Goal: Task Accomplishment & Management: Manage account settings

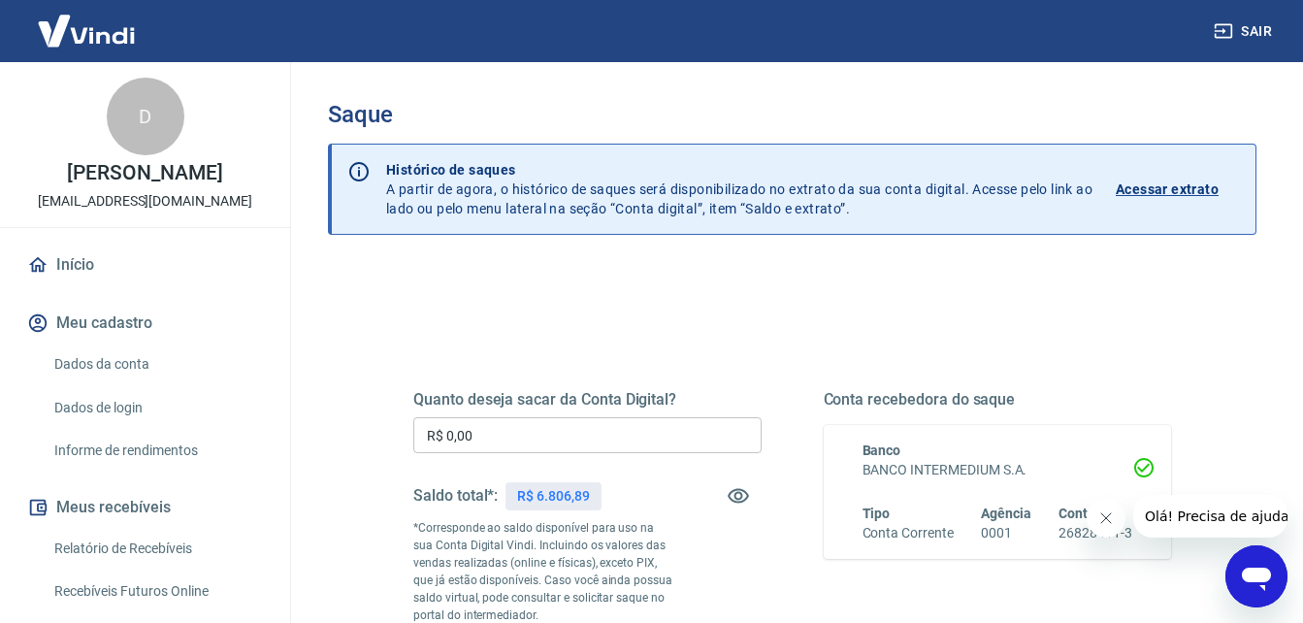
click at [1099, 524] on icon "Fechar mensagem da empresa" at bounding box center [1105, 518] width 16 height 16
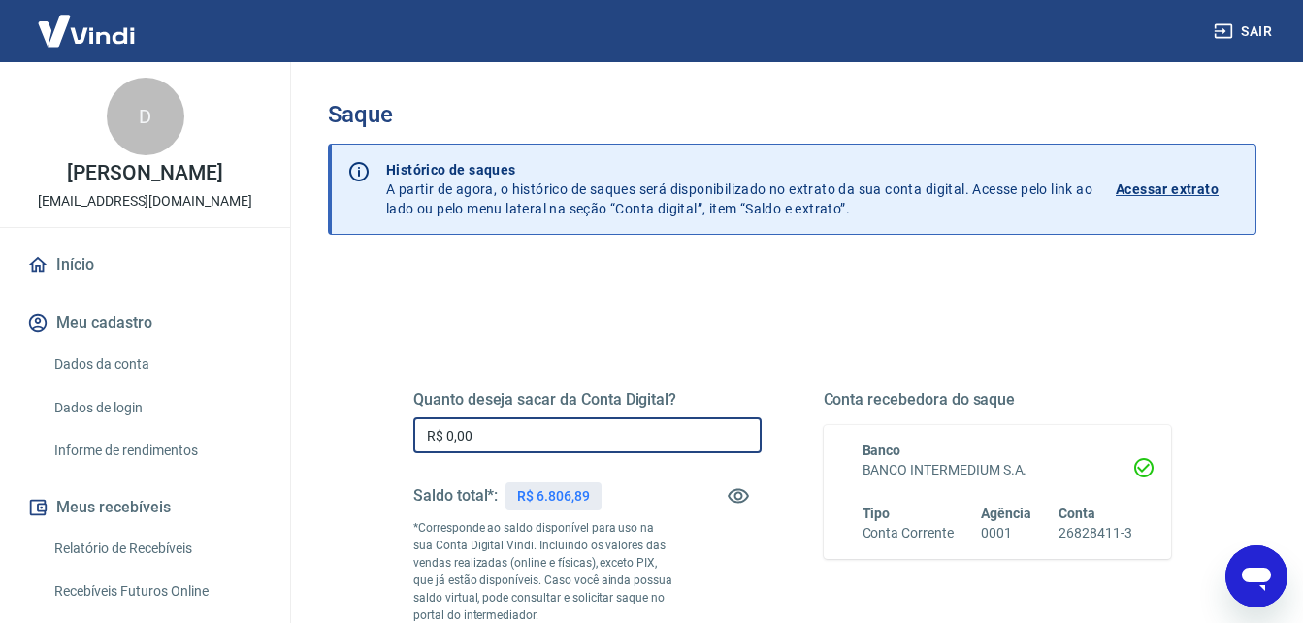
drag, startPoint x: 480, startPoint y: 438, endPoint x: 378, endPoint y: 438, distance: 101.9
click at [378, 438] on div "Quanto deseja sacar da Conta Digital? R$ 0,00 ​ Saldo total*: R$ 6.806,89 *Corr…" at bounding box center [792, 539] width 851 height 469
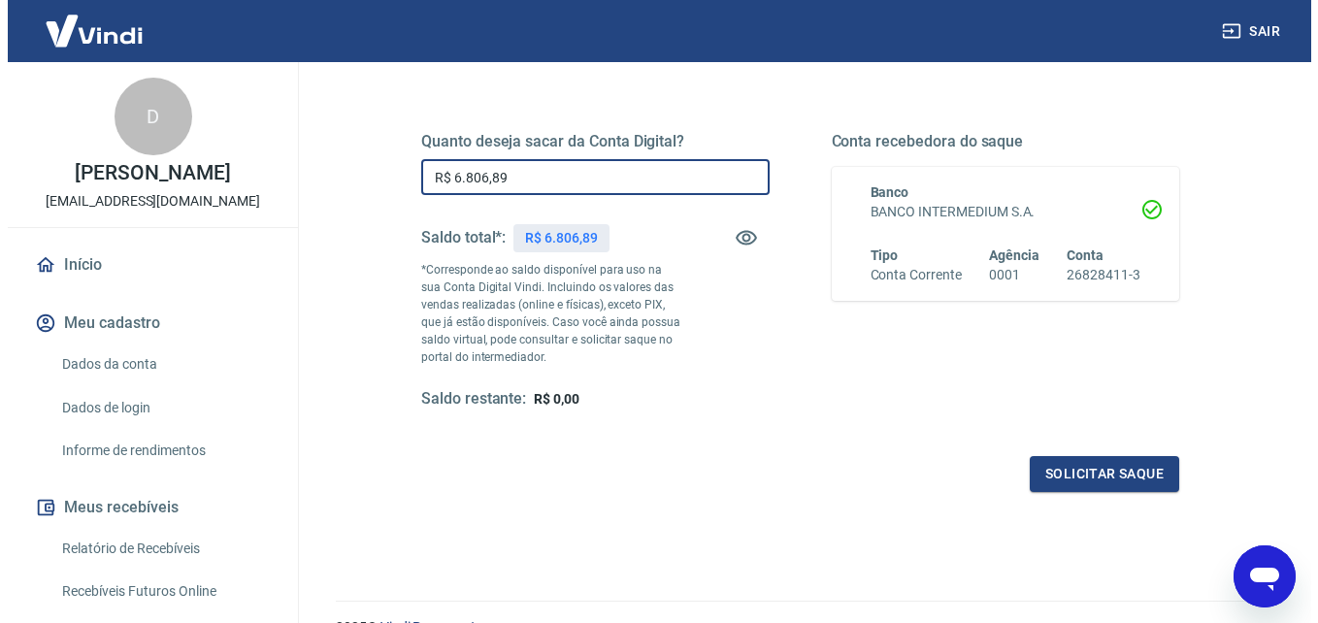
scroll to position [291, 0]
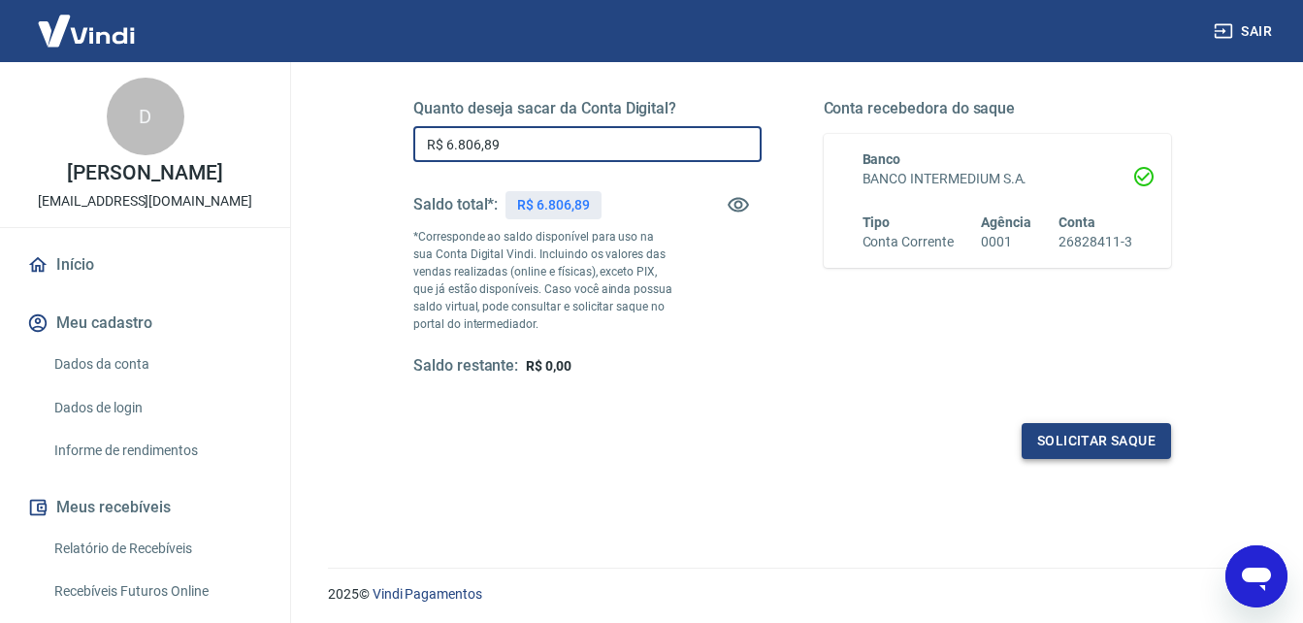
type input "R$ 6.806,89"
click at [1059, 446] on button "Solicitar saque" at bounding box center [1096, 441] width 149 height 36
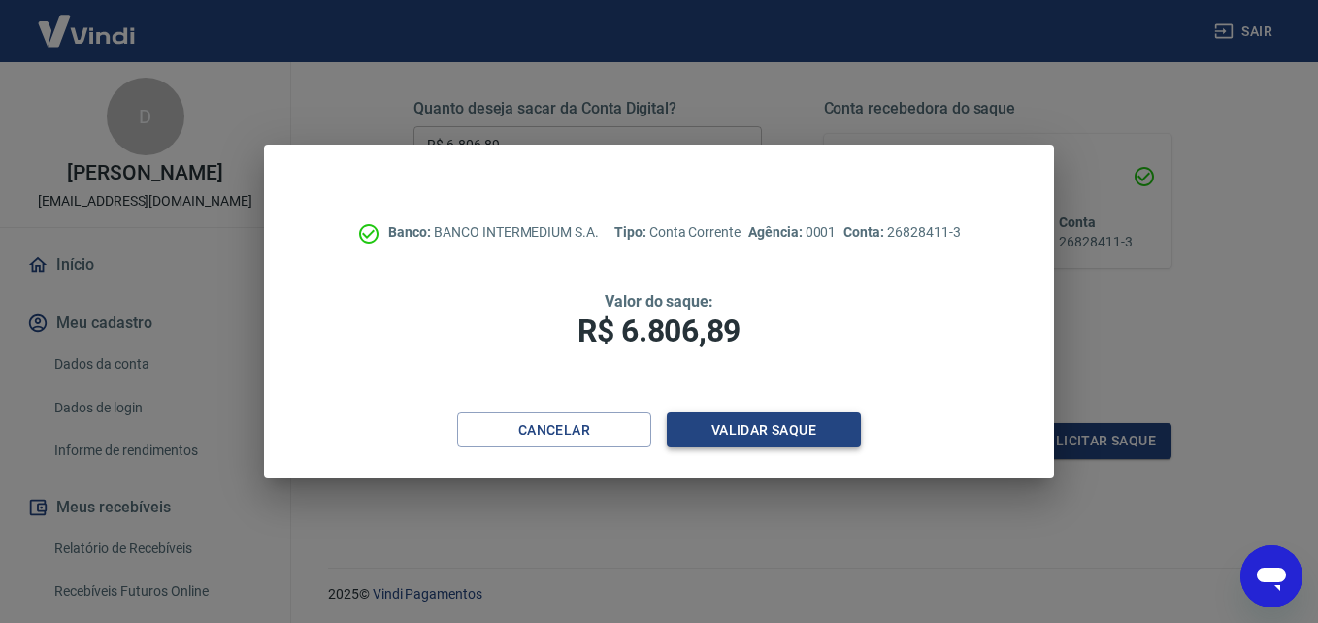
click at [833, 432] on button "Validar saque" at bounding box center [764, 430] width 194 height 36
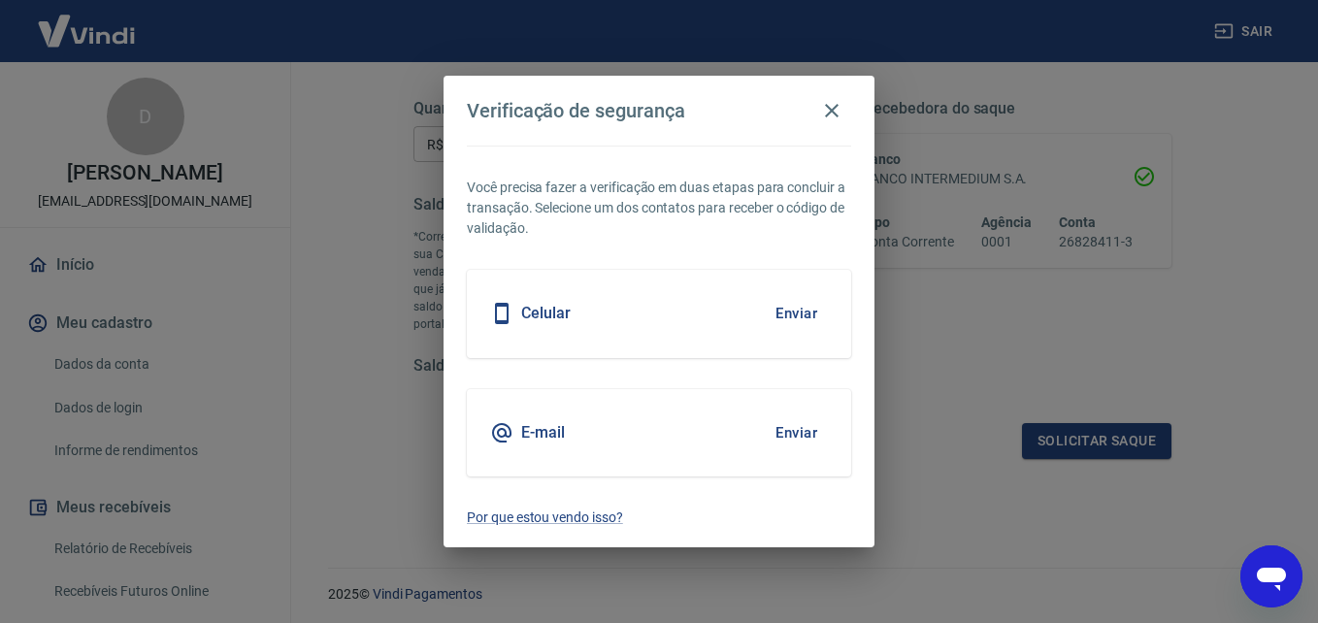
click at [811, 426] on button "Enviar" at bounding box center [796, 432] width 63 height 41
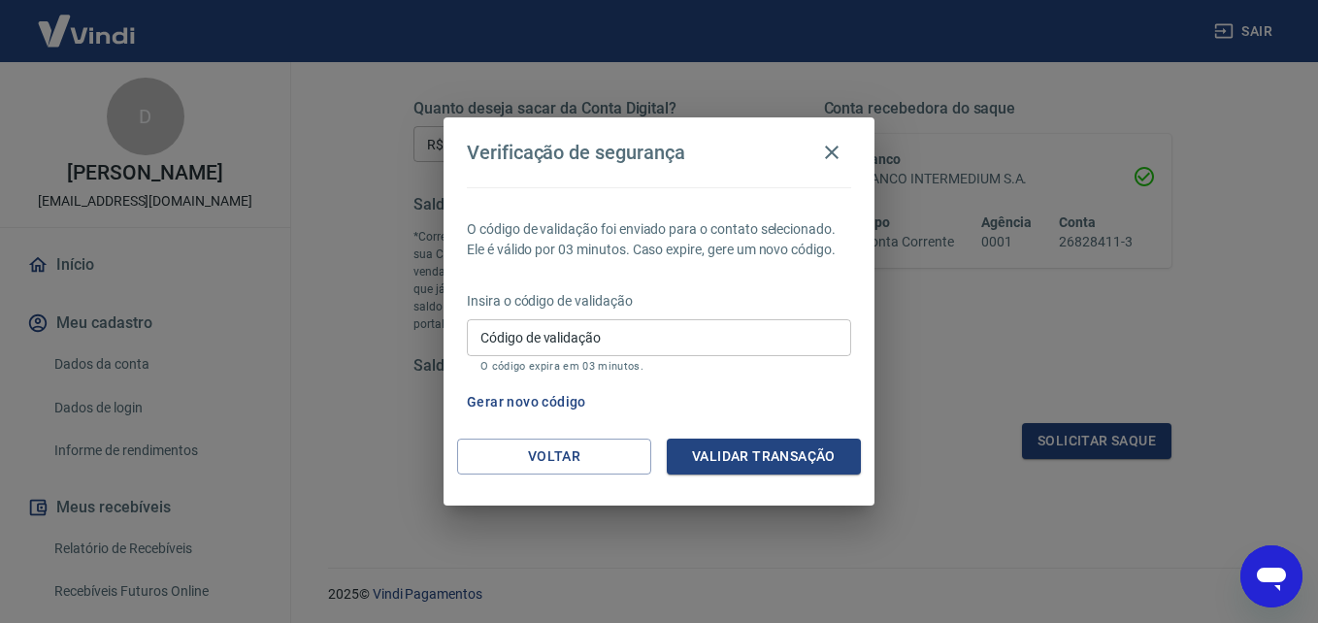
click at [720, 327] on input "Código de validação" at bounding box center [659, 337] width 384 height 36
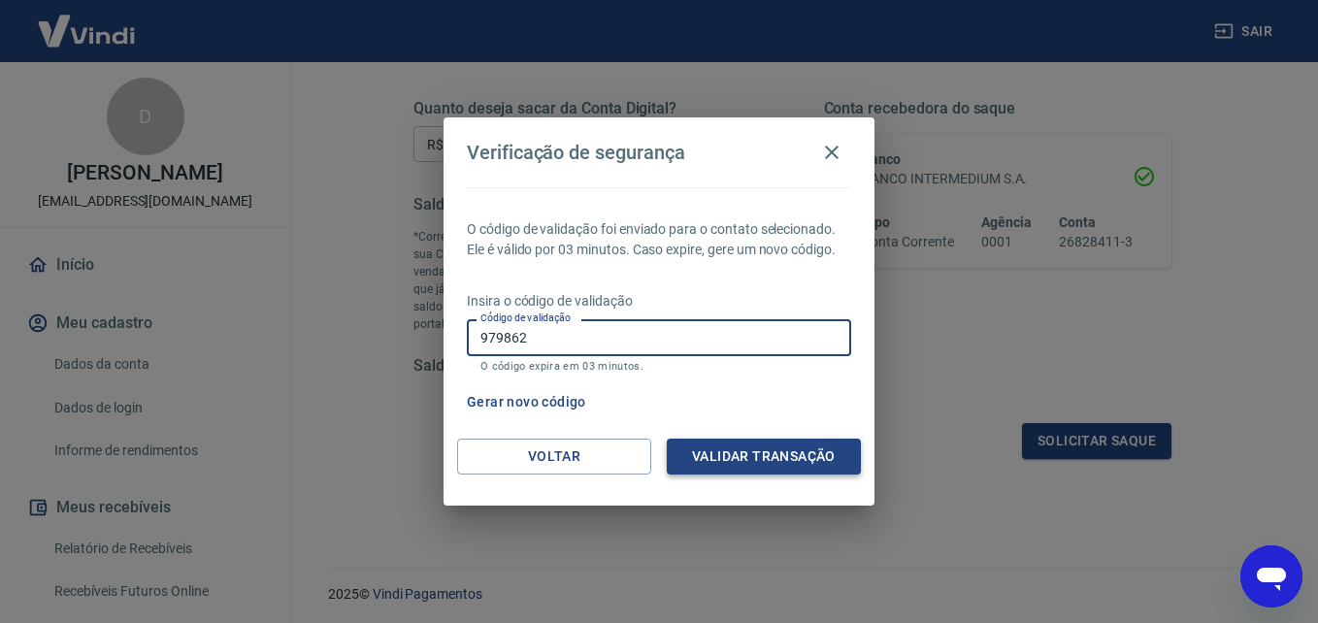
type input "979862"
click at [728, 446] on button "Validar transação" at bounding box center [764, 457] width 194 height 36
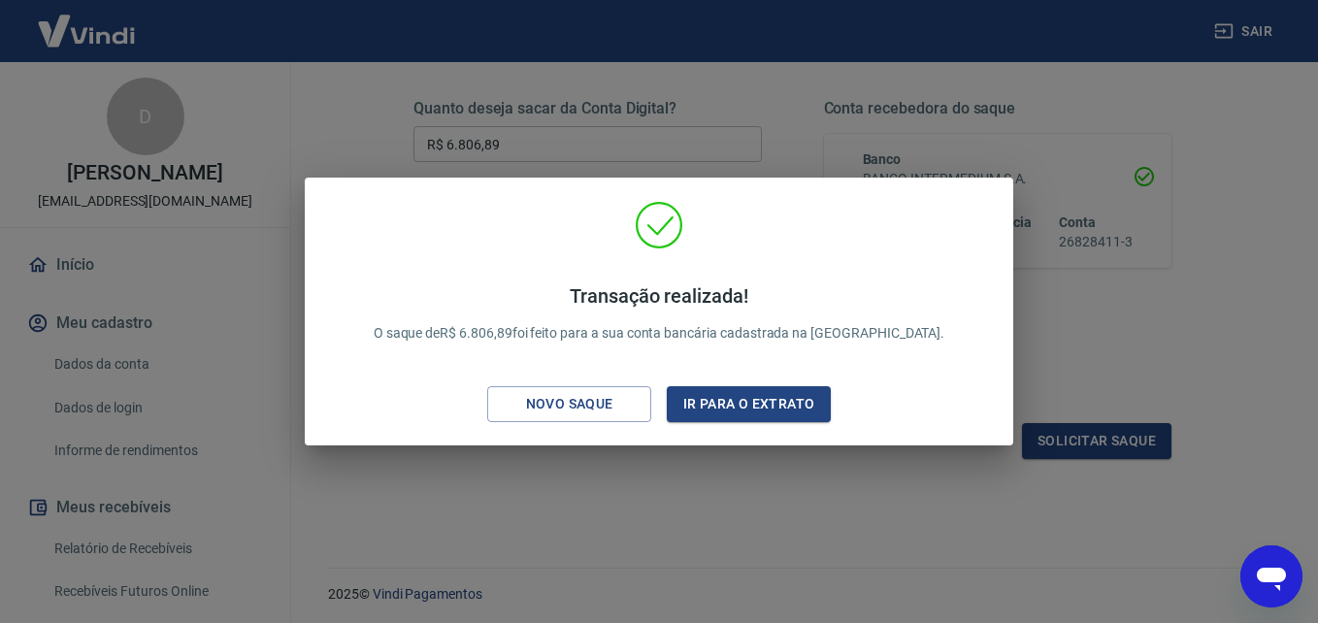
click at [855, 522] on div "Transação realizada! O saque de R$ 6.806,89 foi feito para a sua conta bancária…" at bounding box center [659, 311] width 1318 height 623
